Goal: Task Accomplishment & Management: Manage account settings

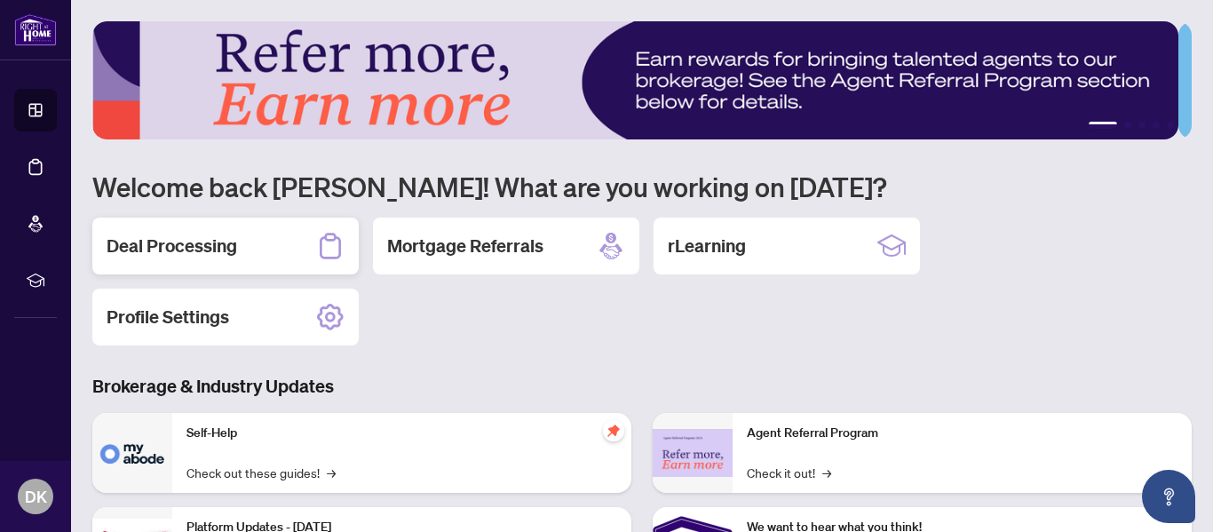
click at [191, 243] on h2 "Deal Processing" at bounding box center [172, 245] width 131 height 25
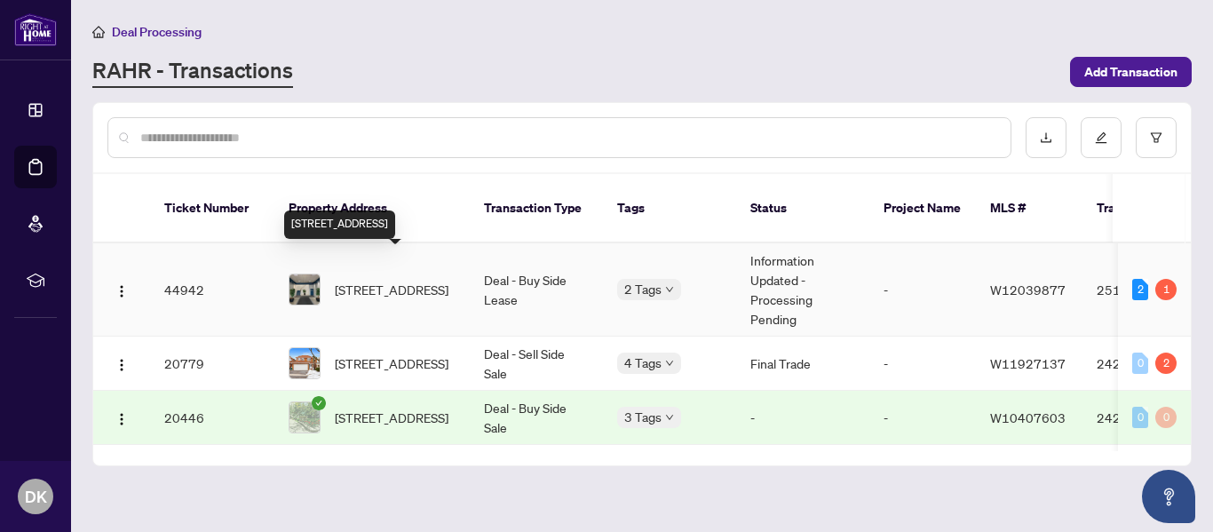
click at [384, 280] on span "[STREET_ADDRESS]" at bounding box center [392, 290] width 114 height 20
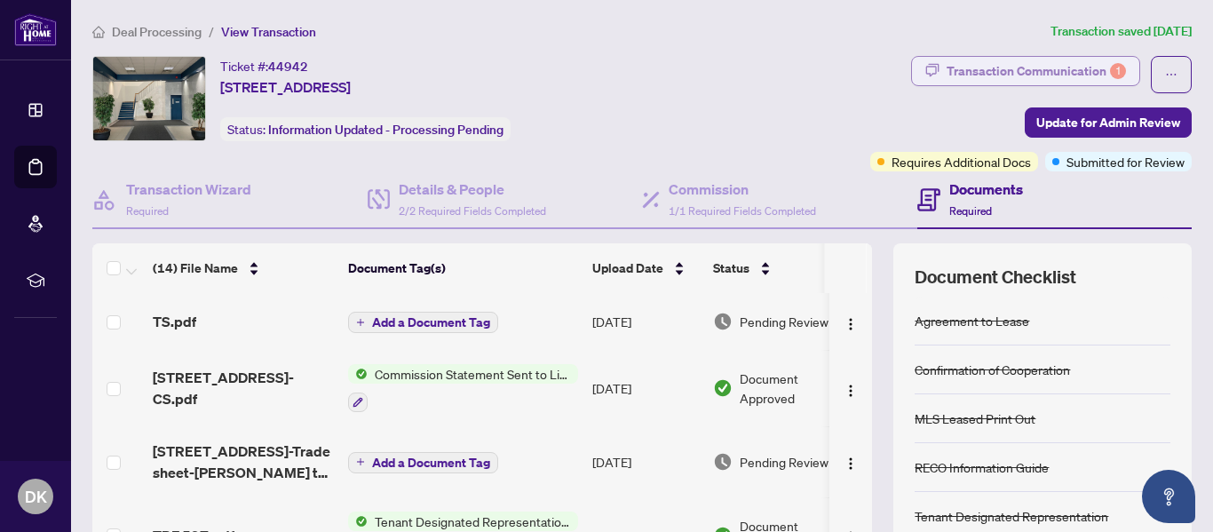
click at [983, 74] on div "Transaction Communication 1" at bounding box center [1035, 71] width 179 height 28
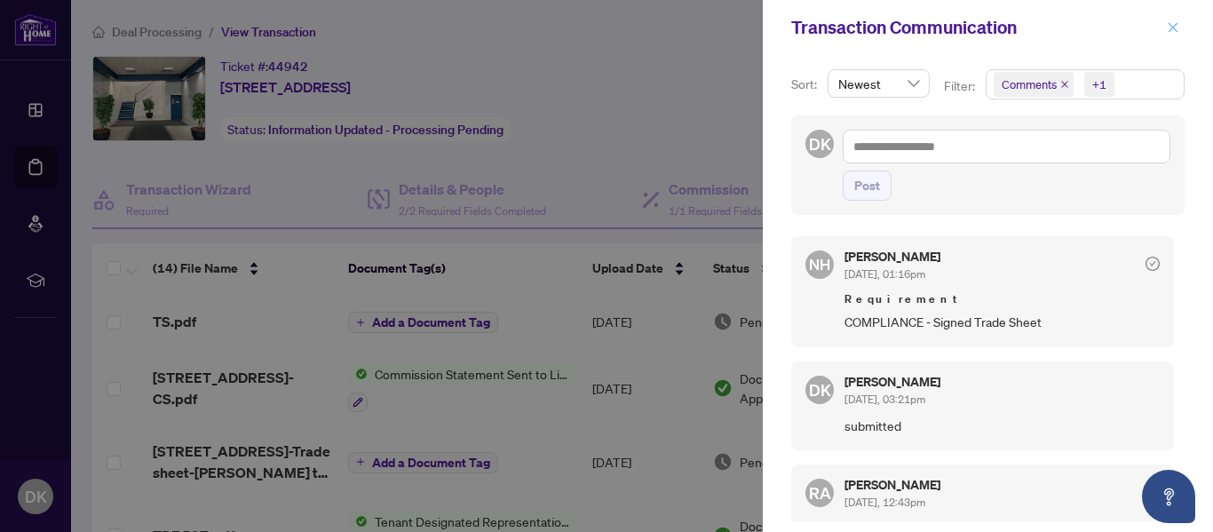
click at [1173, 31] on icon "close" at bounding box center [1173, 27] width 12 height 12
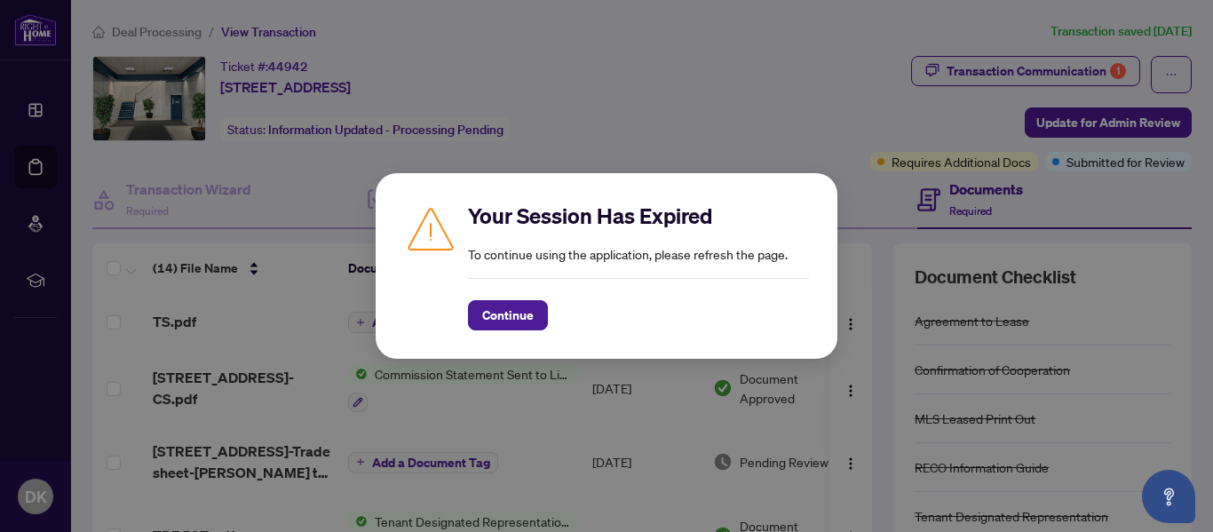
drag, startPoint x: 494, startPoint y: 312, endPoint x: 426, endPoint y: 53, distance: 267.0
click at [426, 53] on div "Your Session Has Expired To continue using the application, please refresh the …" at bounding box center [606, 266] width 1213 height 532
click at [499, 322] on span "Continue" at bounding box center [507, 315] width 51 height 28
